Goal: Task Accomplishment & Management: Manage account settings

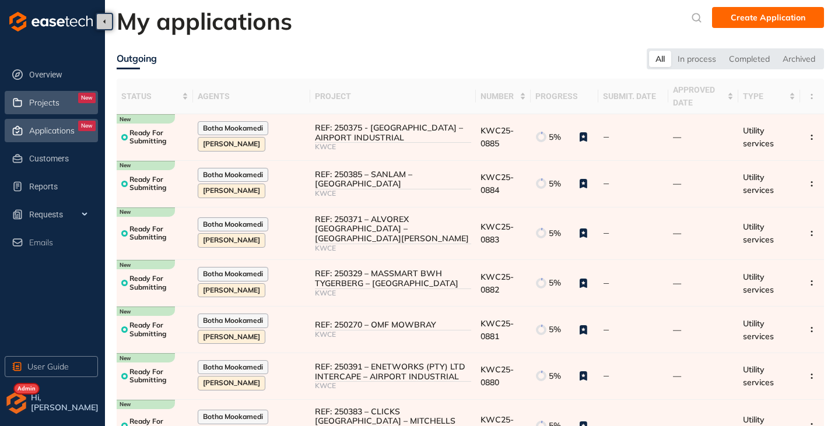
click at [59, 105] on div "Projects New" at bounding box center [62, 103] width 66 height 20
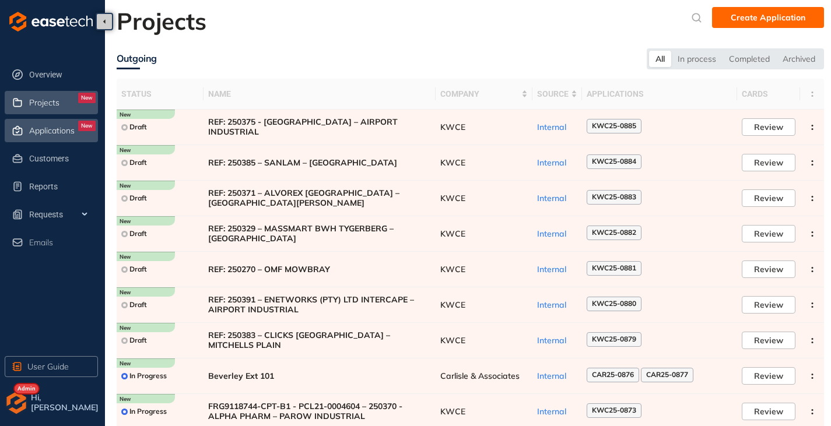
click at [58, 129] on span "Applications" at bounding box center [51, 131] width 45 height 10
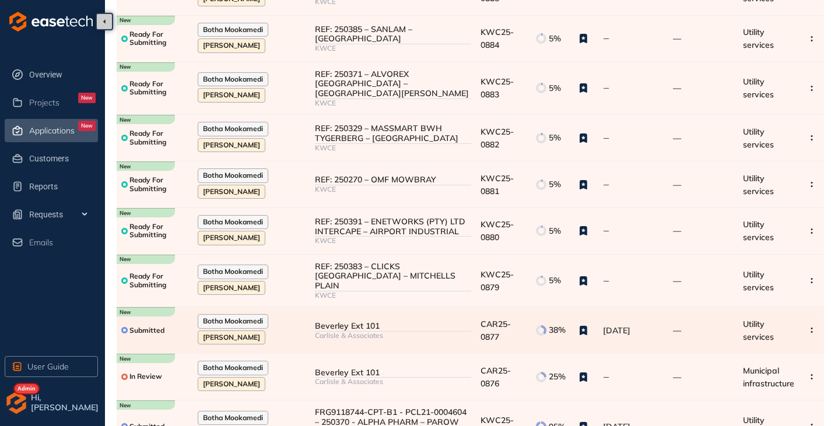
scroll to position [117, 0]
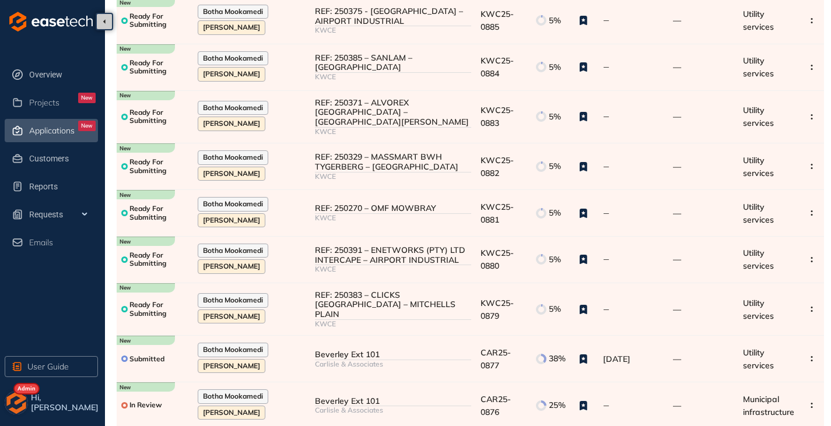
click at [24, 406] on img "button" at bounding box center [16, 402] width 23 height 23
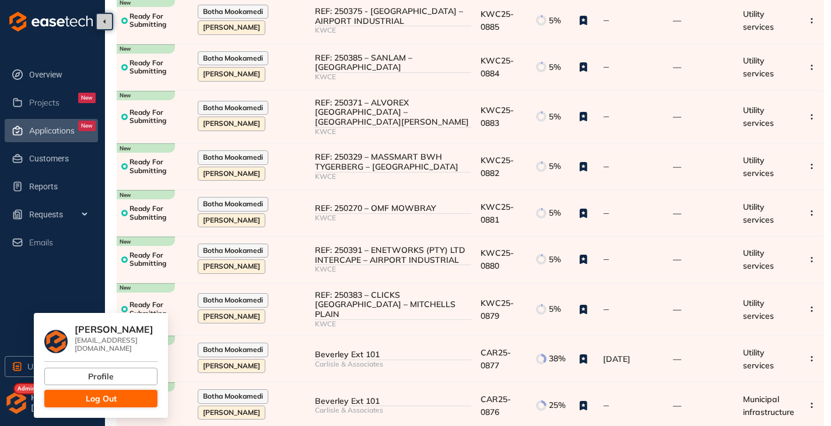
click at [101, 392] on span "Log Out" at bounding box center [101, 398] width 31 height 13
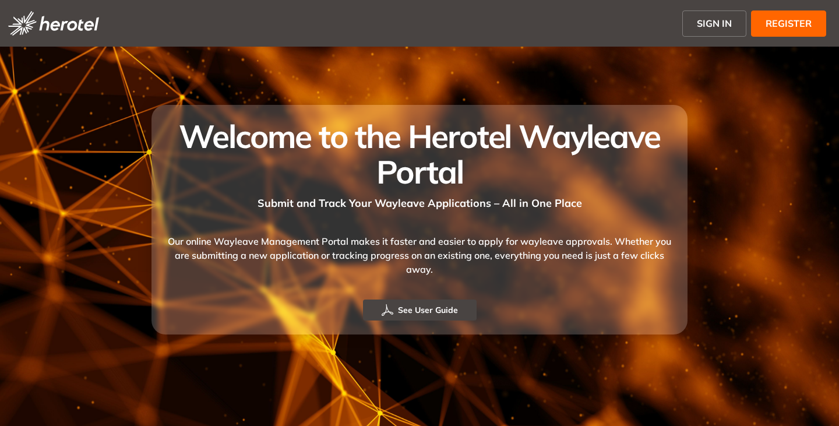
click at [729, 20] on span "SIGN IN" at bounding box center [714, 23] width 35 height 14
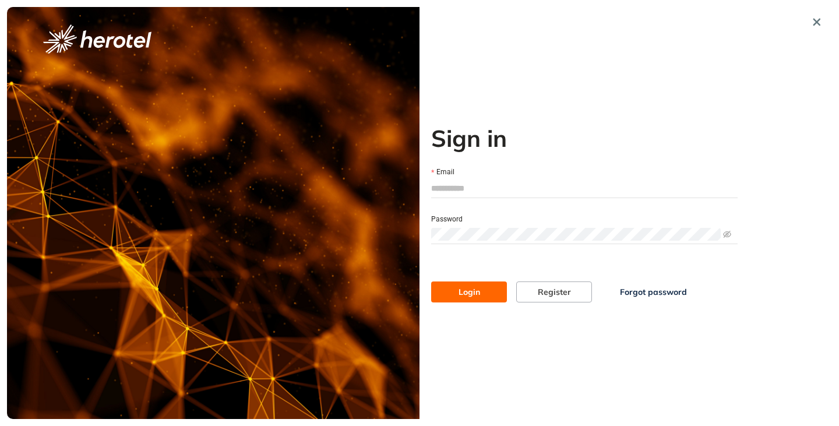
click at [462, 196] on input "Email" at bounding box center [584, 188] width 307 height 17
type input "**********"
click at [484, 290] on button "Login" at bounding box center [469, 292] width 76 height 21
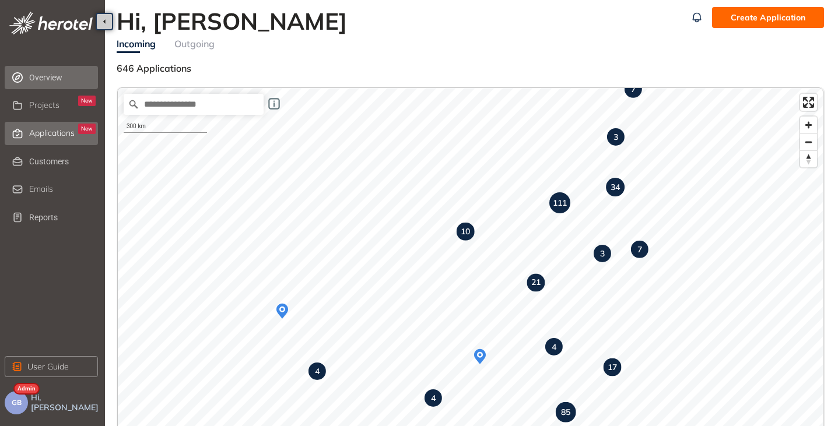
click at [64, 139] on div "Applications New" at bounding box center [62, 134] width 66 height 20
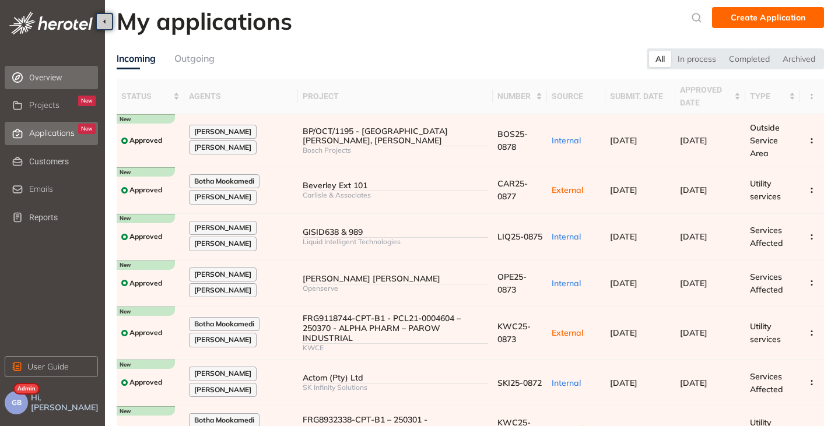
click at [48, 76] on span "Overview" at bounding box center [62, 77] width 66 height 23
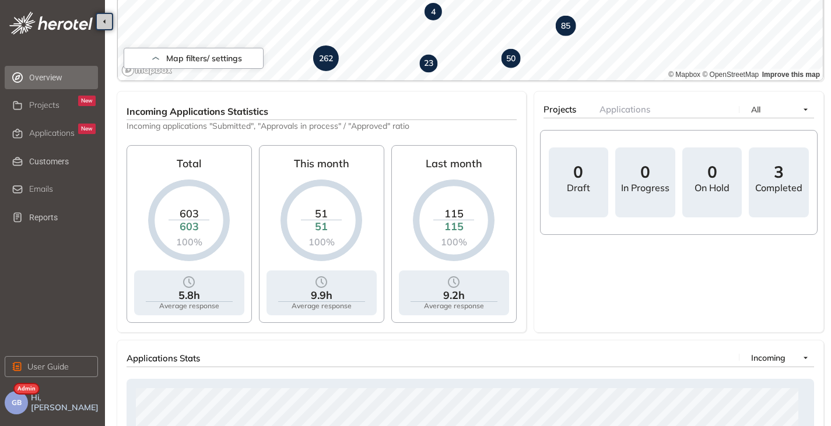
scroll to position [386, 0]
click at [45, 158] on span "Customers" at bounding box center [62, 161] width 66 height 23
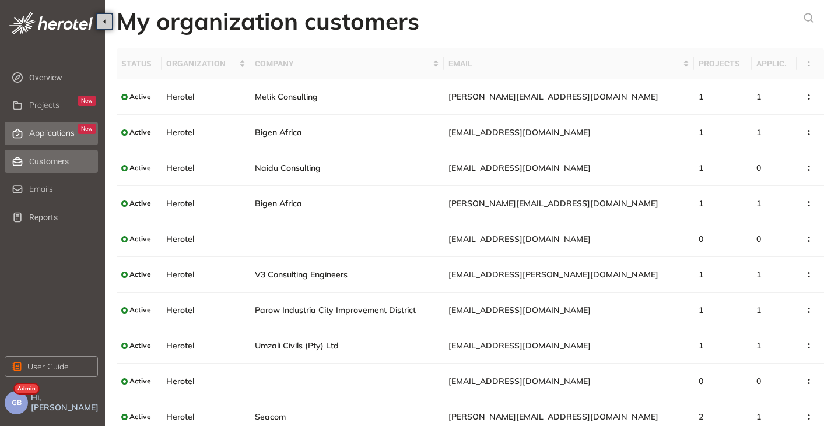
click at [58, 124] on div "Applications New" at bounding box center [62, 134] width 66 height 20
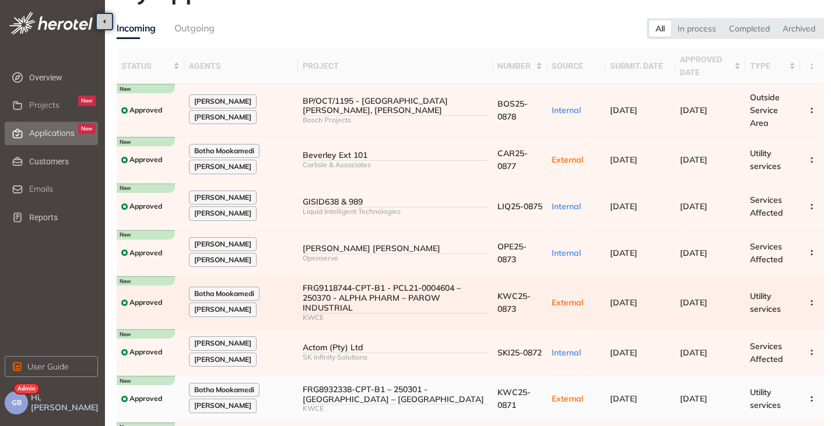
scroll to position [30, 0]
